Goal: Task Accomplishment & Management: Manage account settings

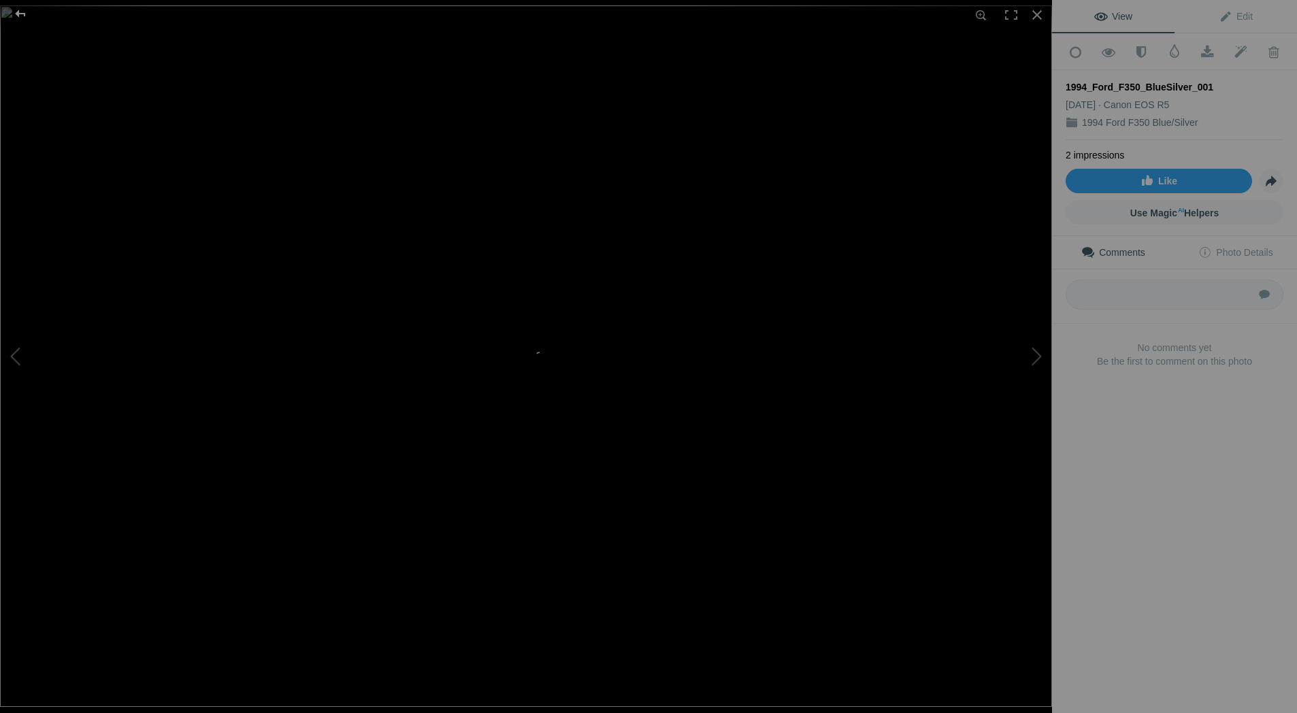
click at [17, 11] on div at bounding box center [20, 13] width 49 height 27
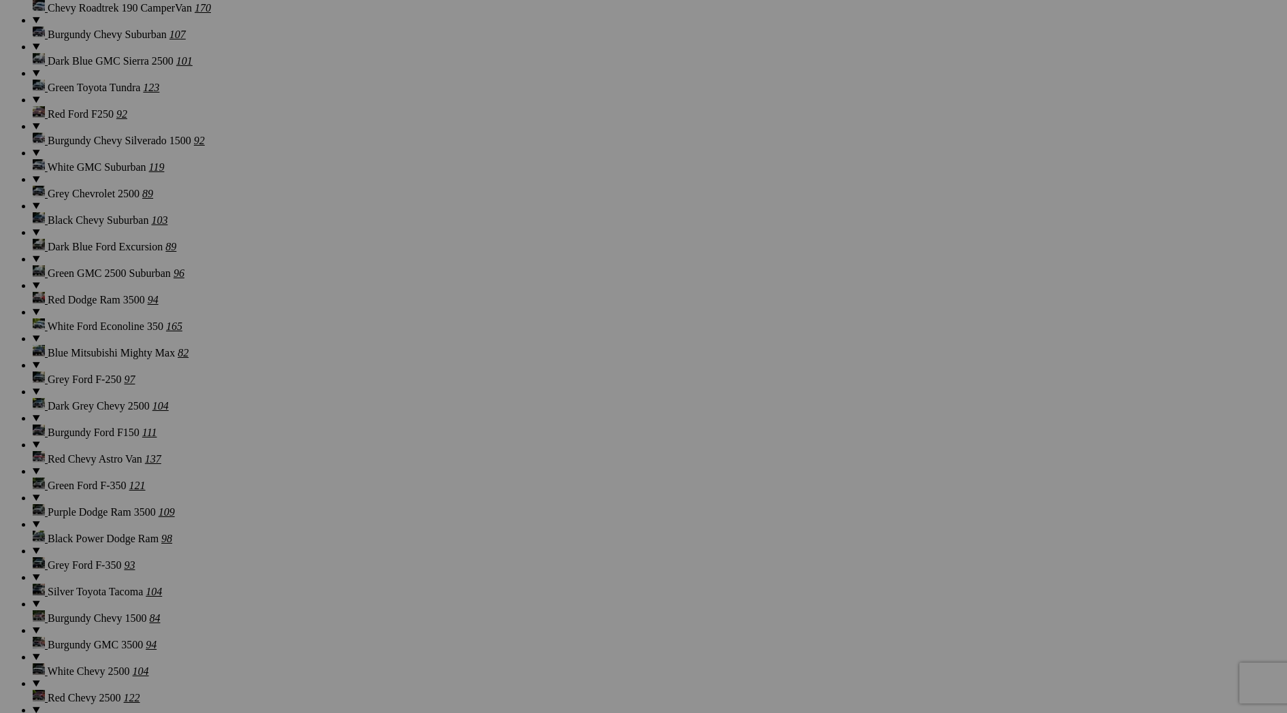
scroll to position [5024, 0]
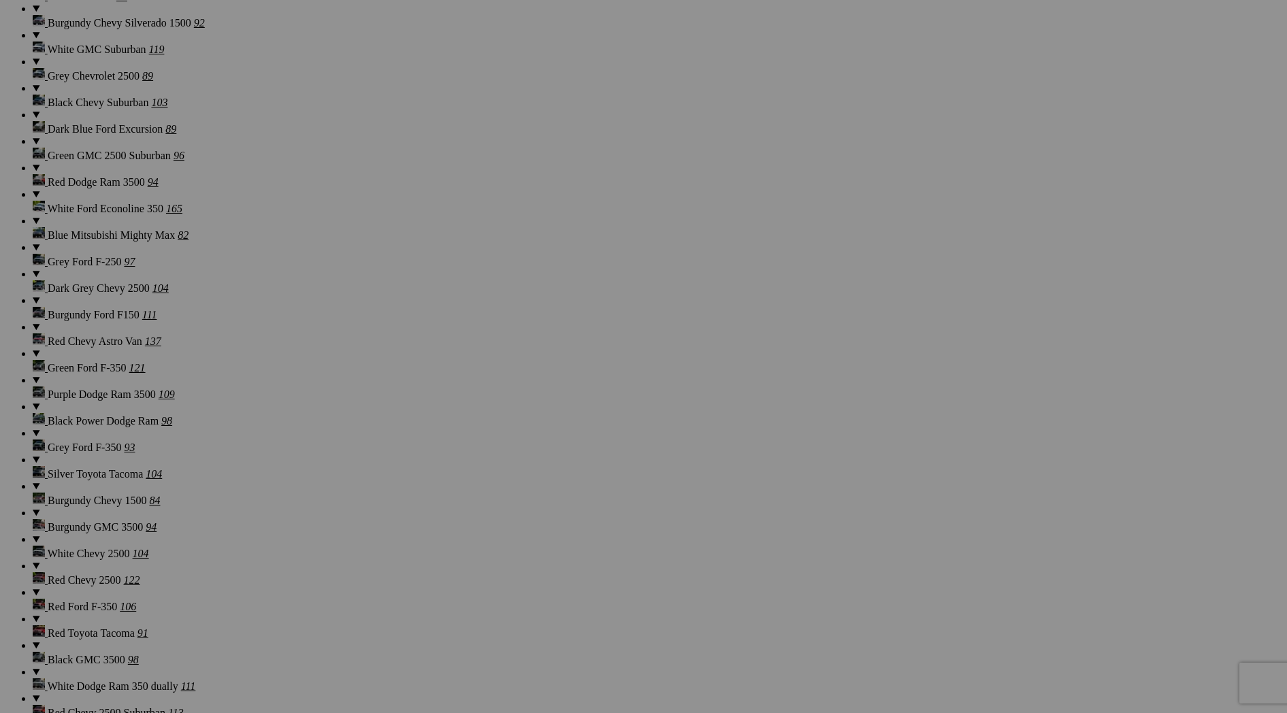
click at [553, 452] on span "Yes" at bounding box center [545, 458] width 16 height 12
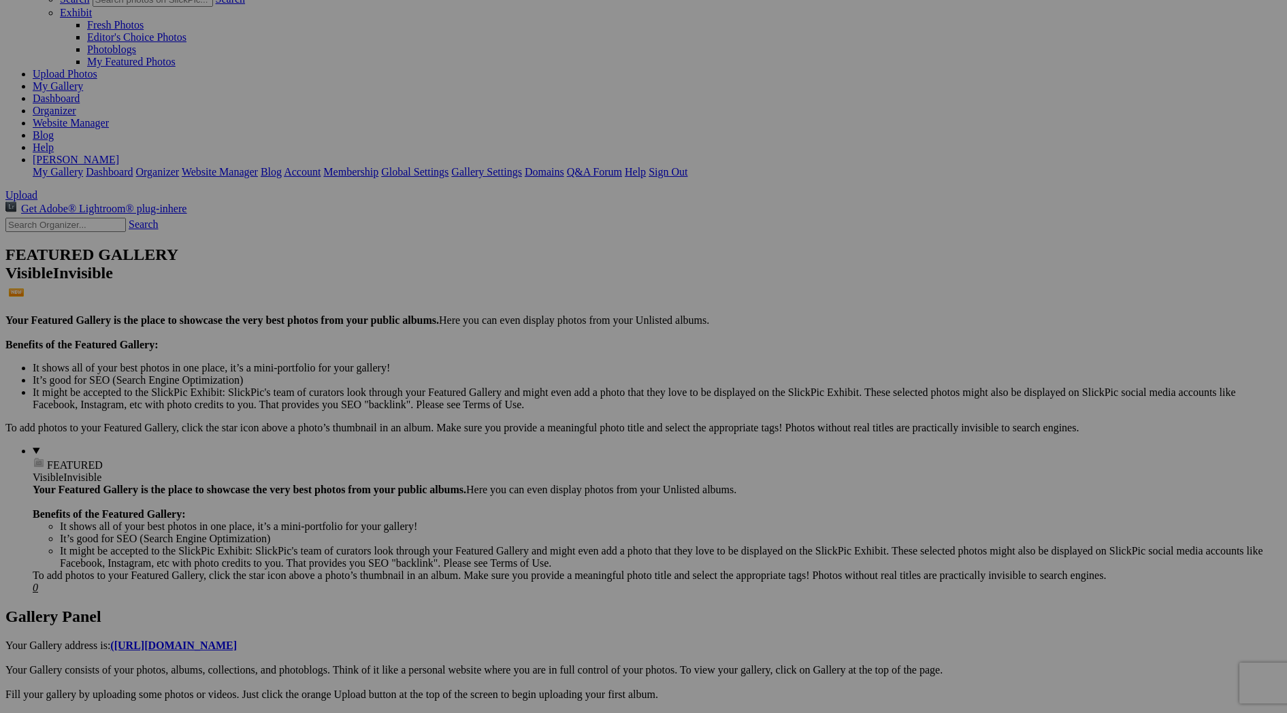
scroll to position [0, 0]
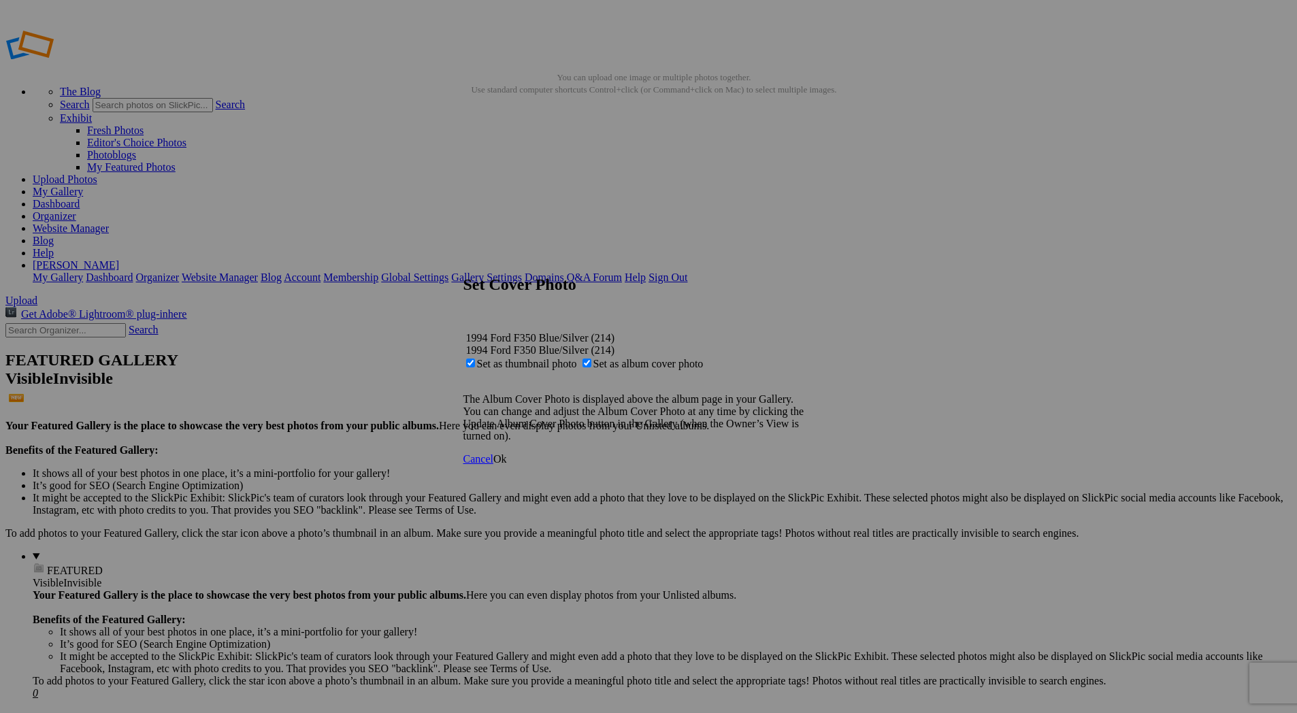
click at [507, 465] on span "Ok" at bounding box center [500, 459] width 14 height 12
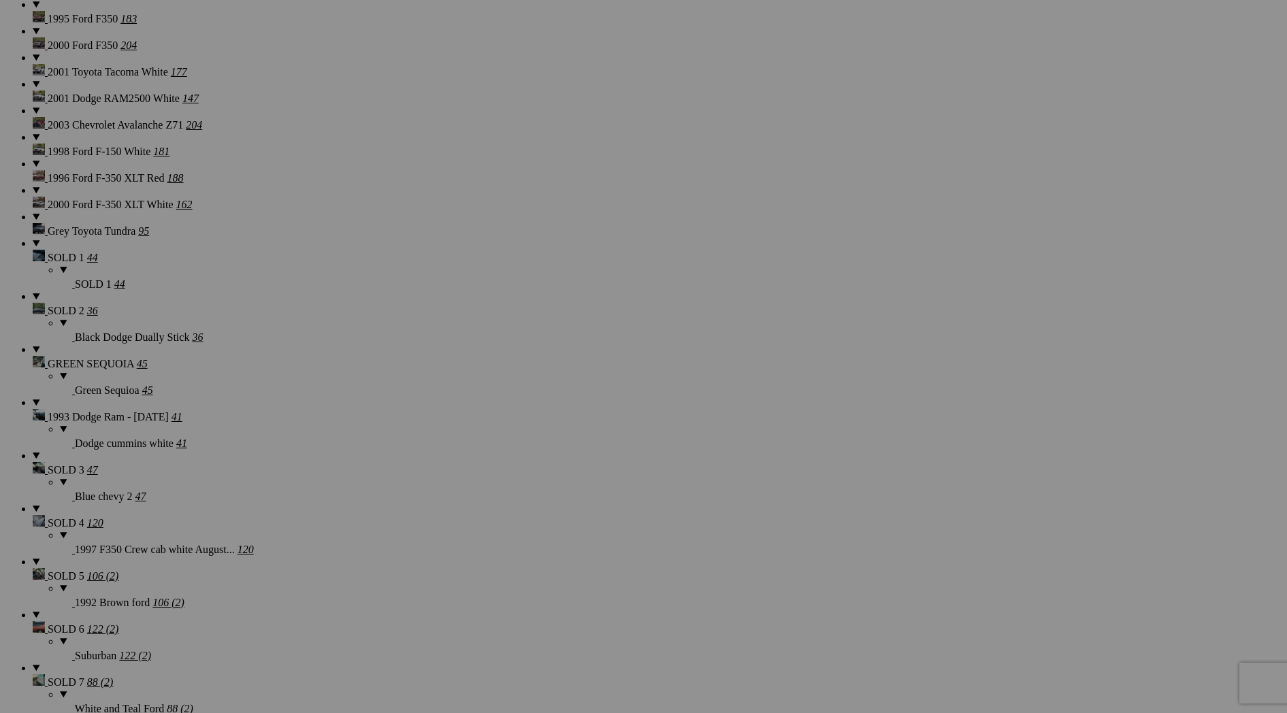
scroll to position [2064, 0]
